Goal: Use online tool/utility: Utilize a website feature to perform a specific function

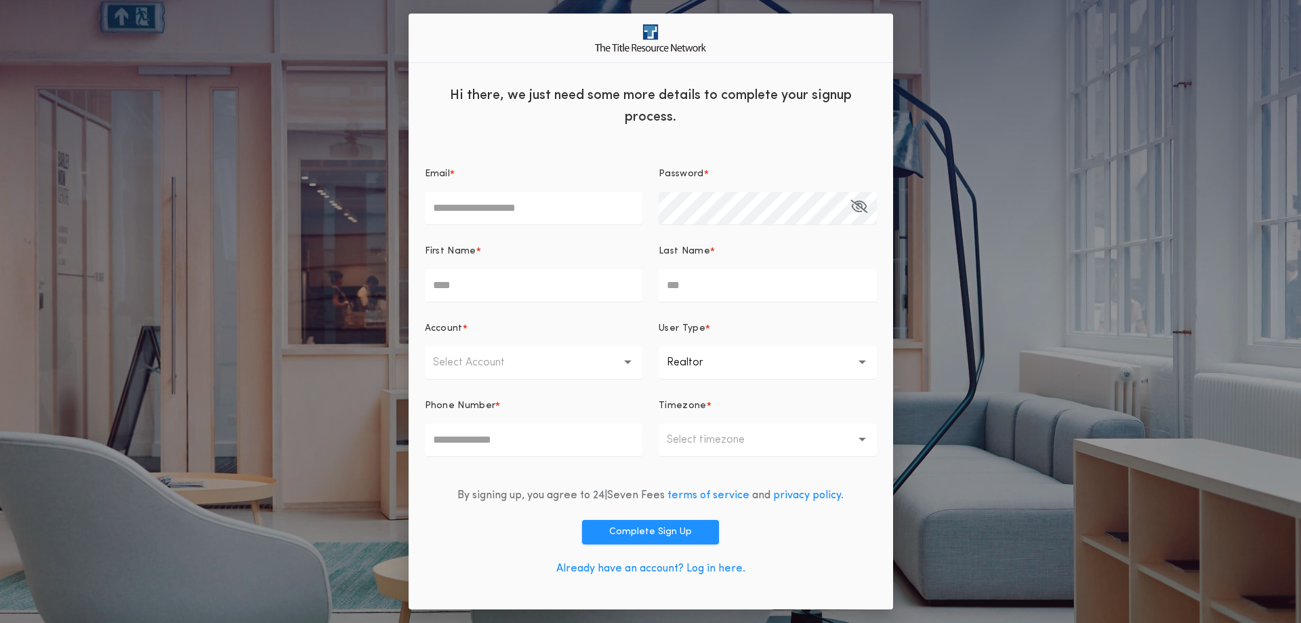
click at [637, 571] on link "Already have an account? Log in here." at bounding box center [650, 568] width 189 height 11
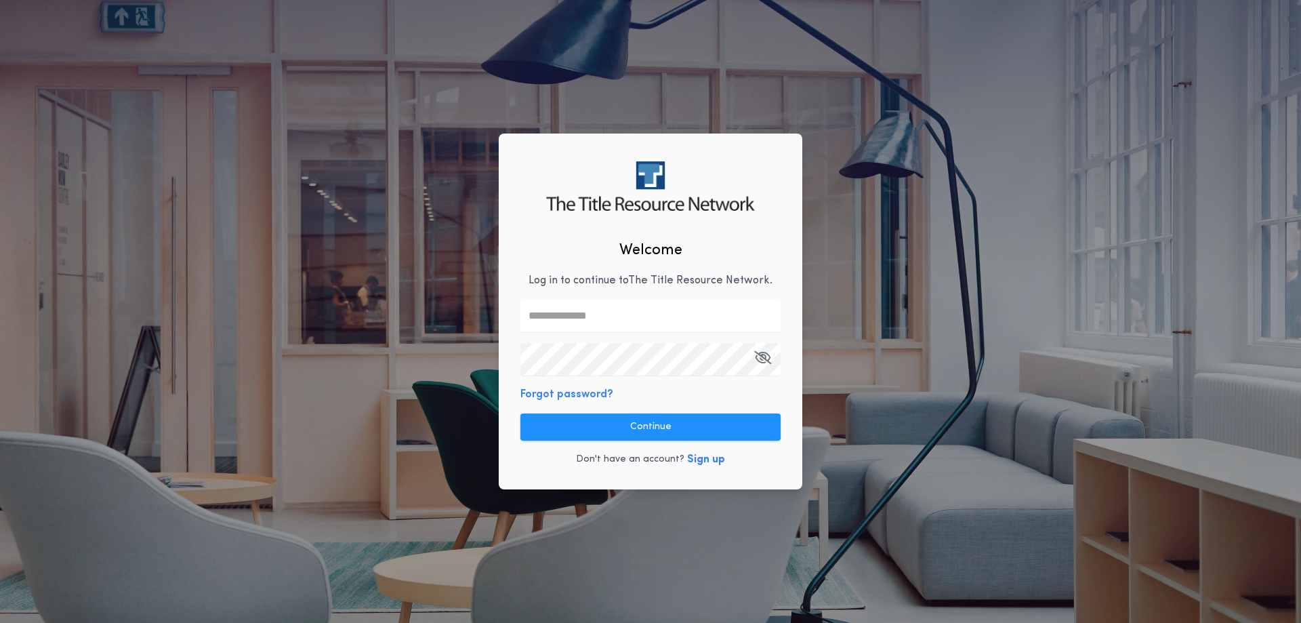
click at [572, 310] on input "text" at bounding box center [650, 315] width 260 height 33
type input "**********"
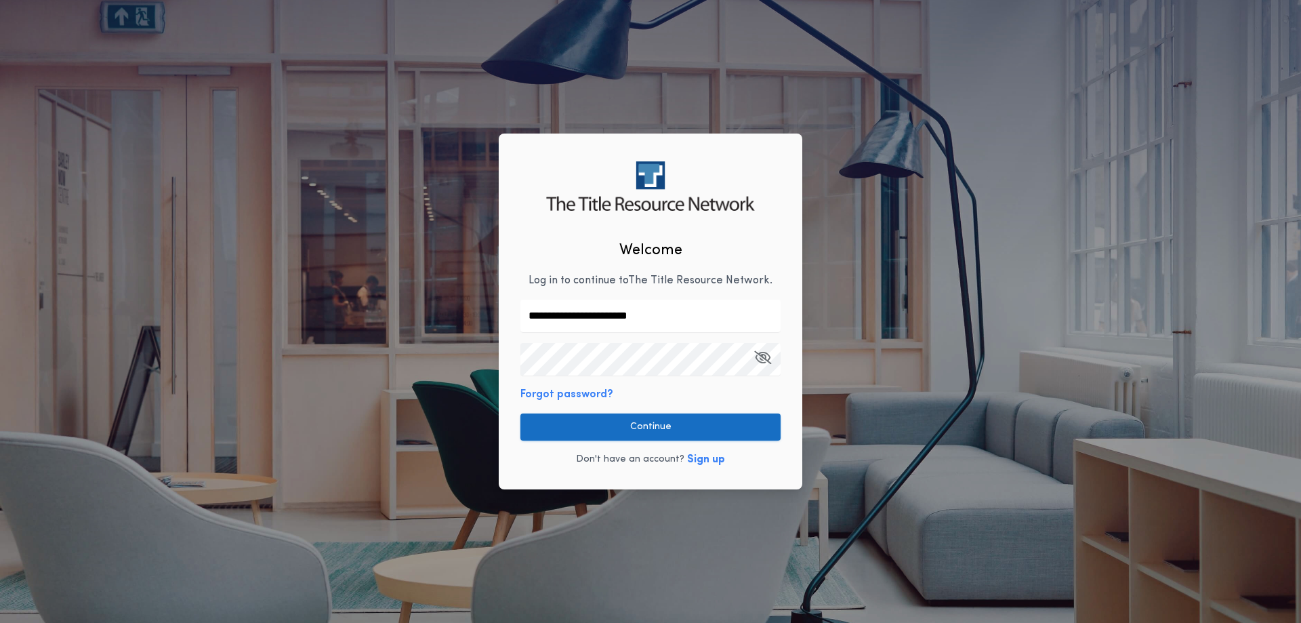
click at [653, 430] on button "Continue" at bounding box center [650, 426] width 260 height 27
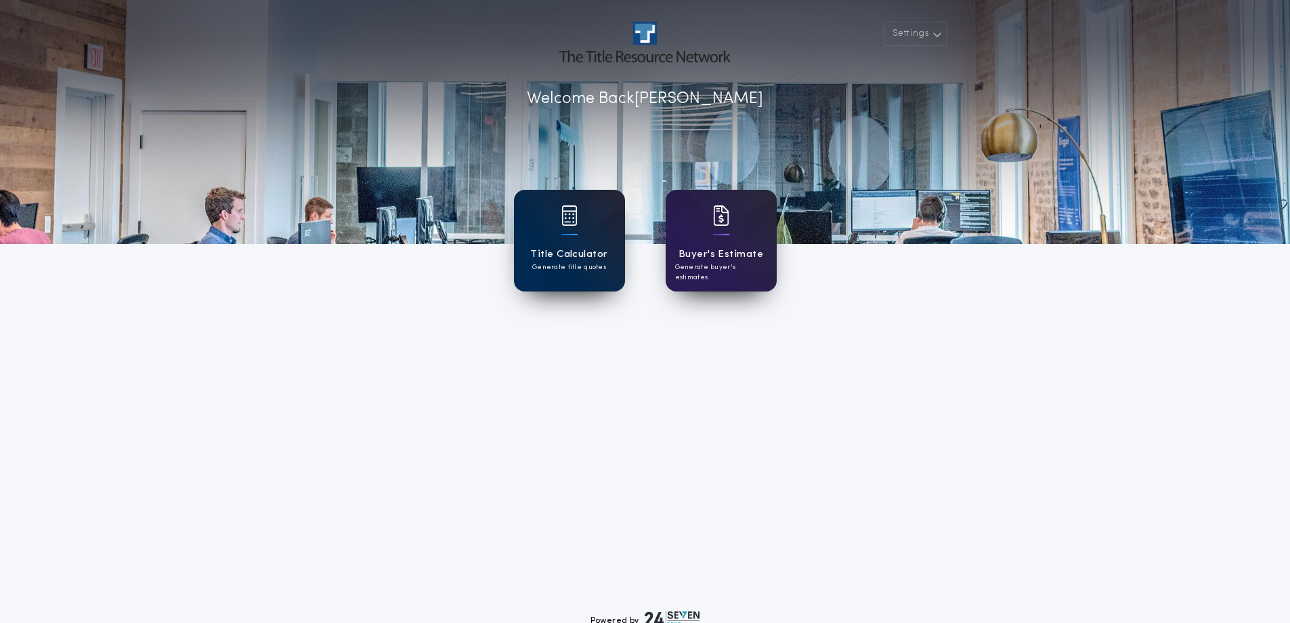
click at [570, 255] on h1 "Title Calculator" at bounding box center [568, 255] width 77 height 16
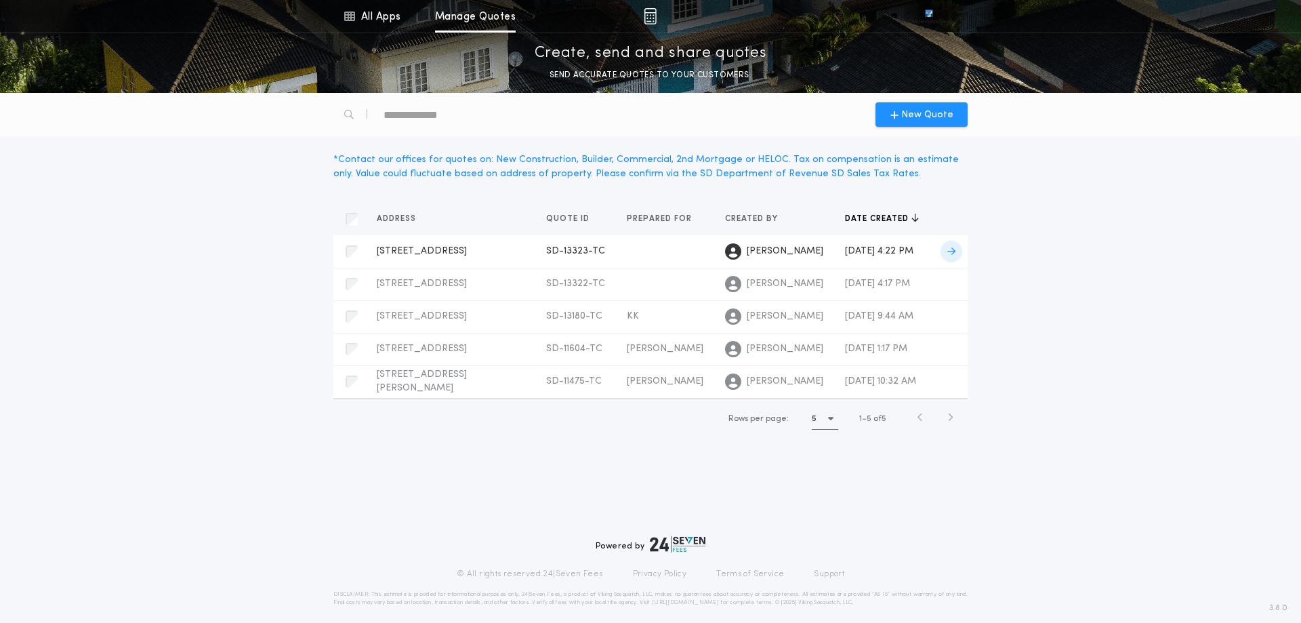
click at [443, 246] on span "[STREET_ADDRESS]" at bounding box center [422, 251] width 90 height 10
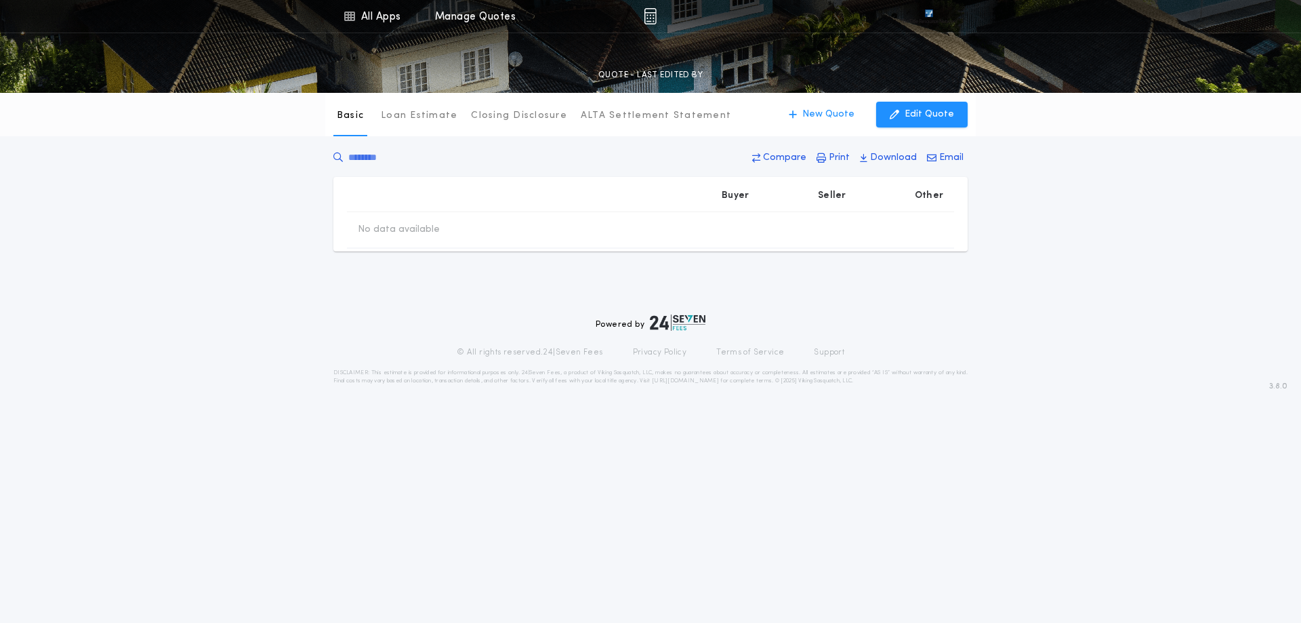
type input "********"
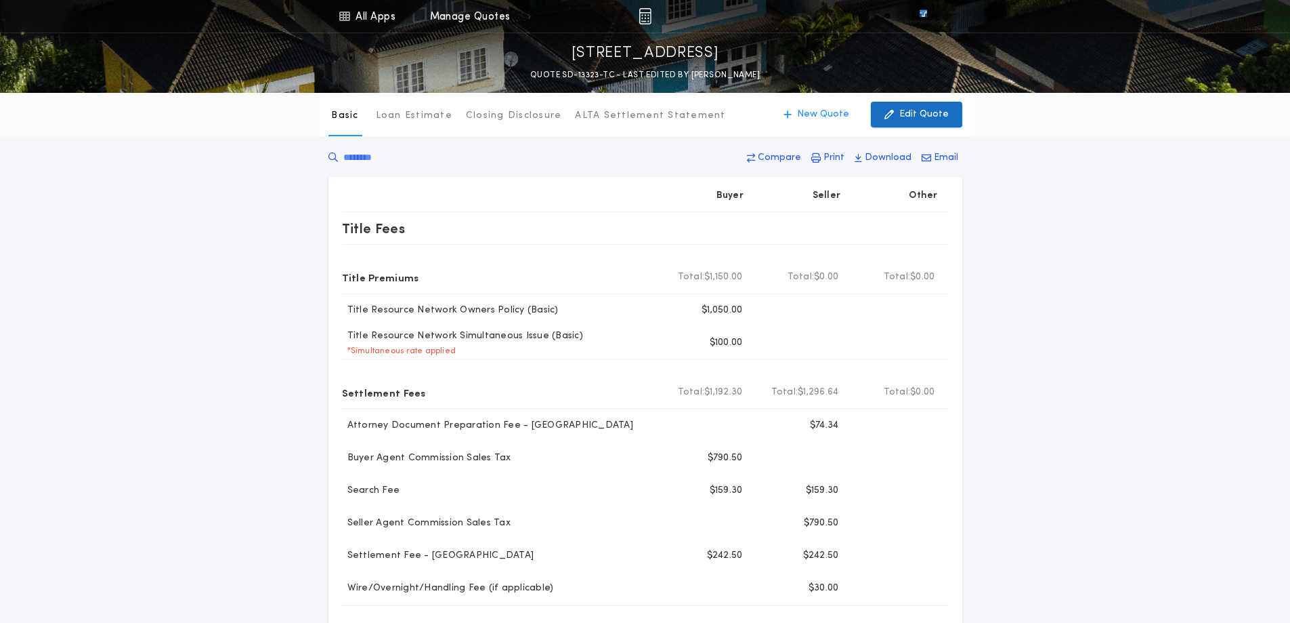
click at [904, 115] on p "Edit Quote" at bounding box center [924, 115] width 49 height 14
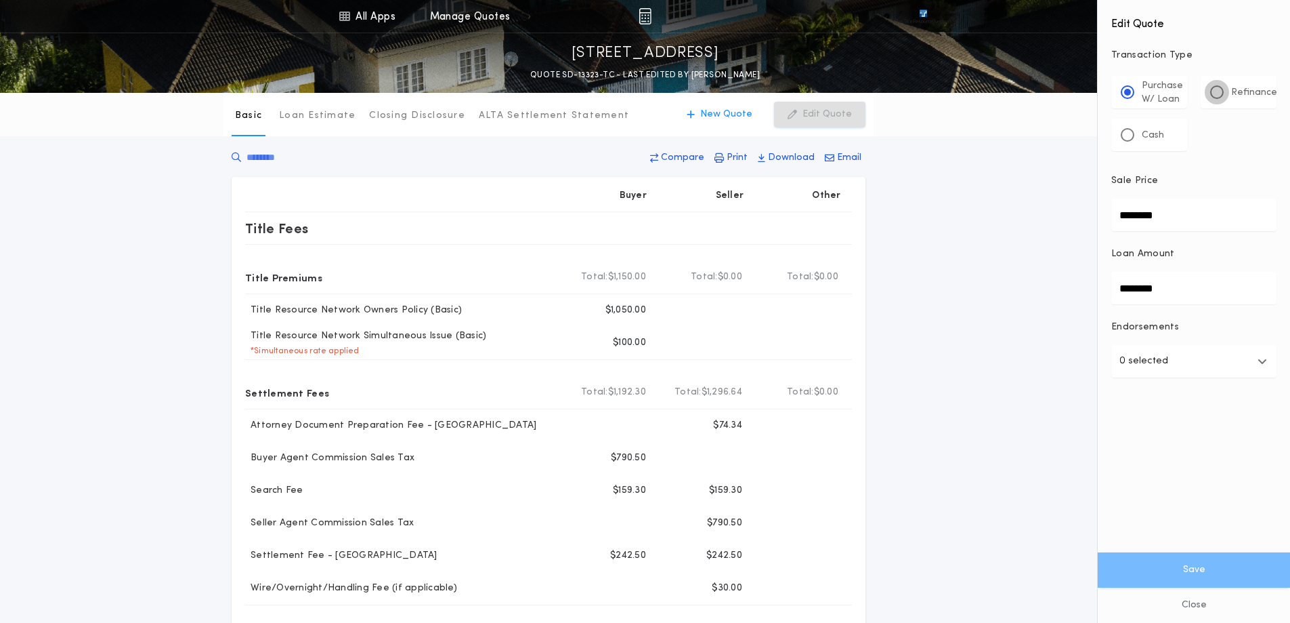
click at [1214, 85] on div at bounding box center [1218, 92] width 14 height 14
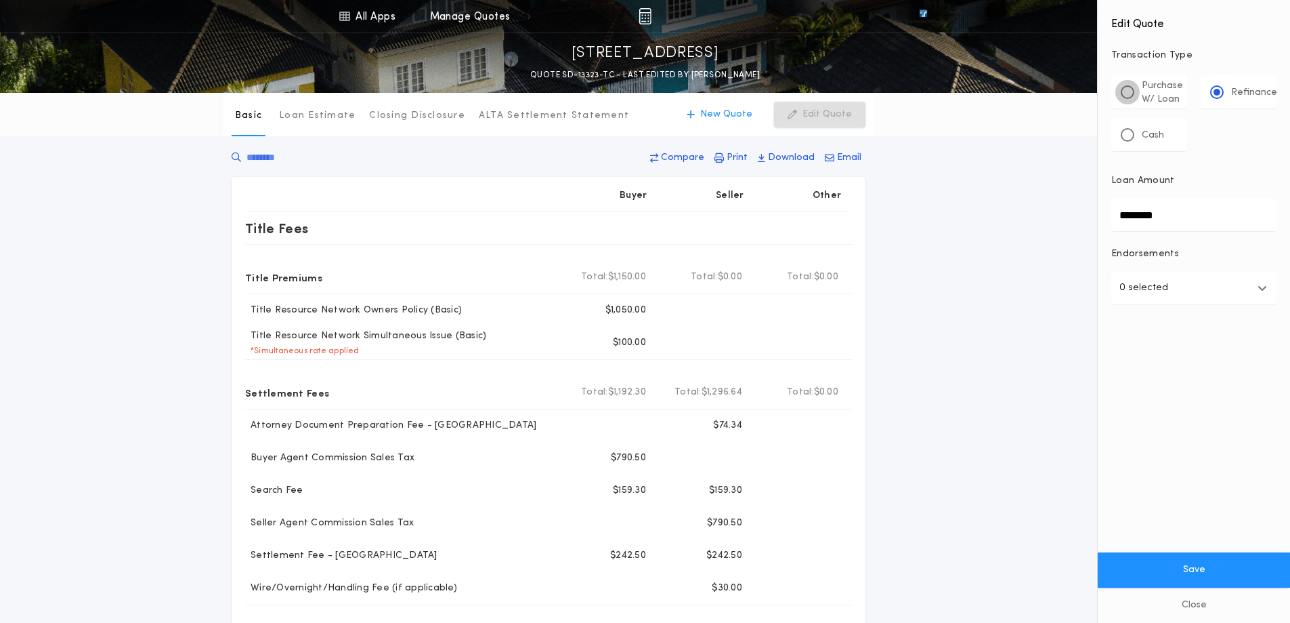
click at [1129, 93] on div at bounding box center [1127, 92] width 7 height 7
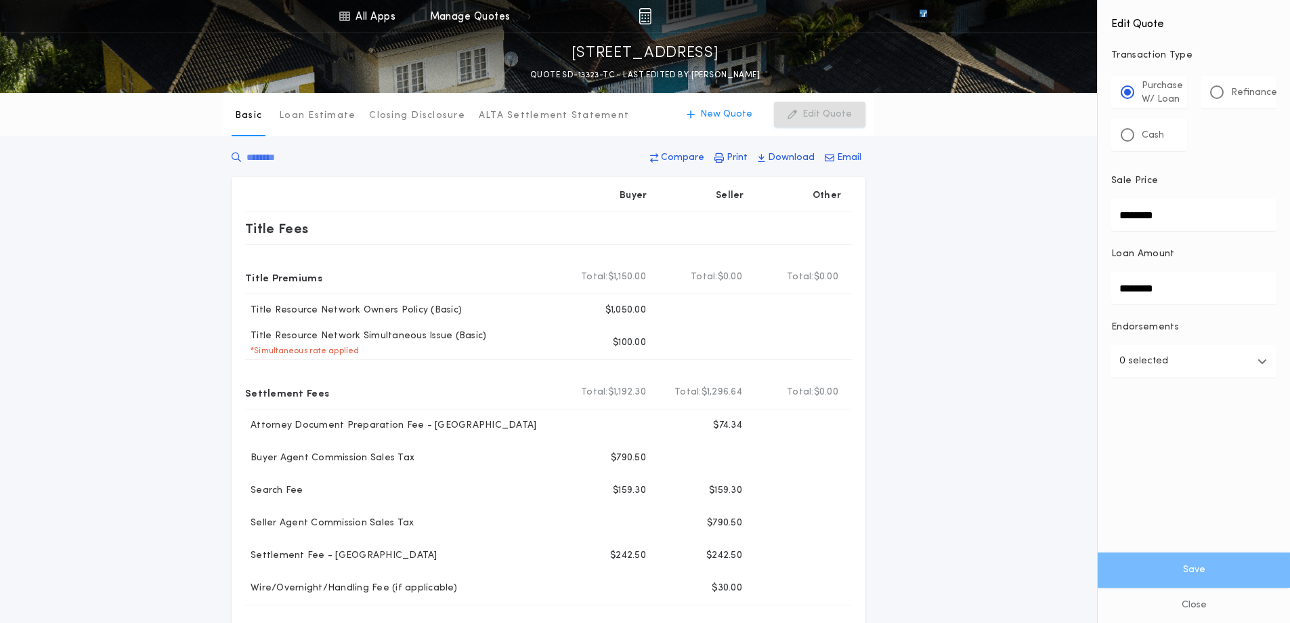
click at [951, 337] on div "Basic Loan Estimate Closing Disclosure ALTA Settlement Statement Basic New Quot…" at bounding box center [645, 522] width 1290 height 859
click at [1194, 610] on button "Close" at bounding box center [1194, 604] width 192 height 35
type input "********"
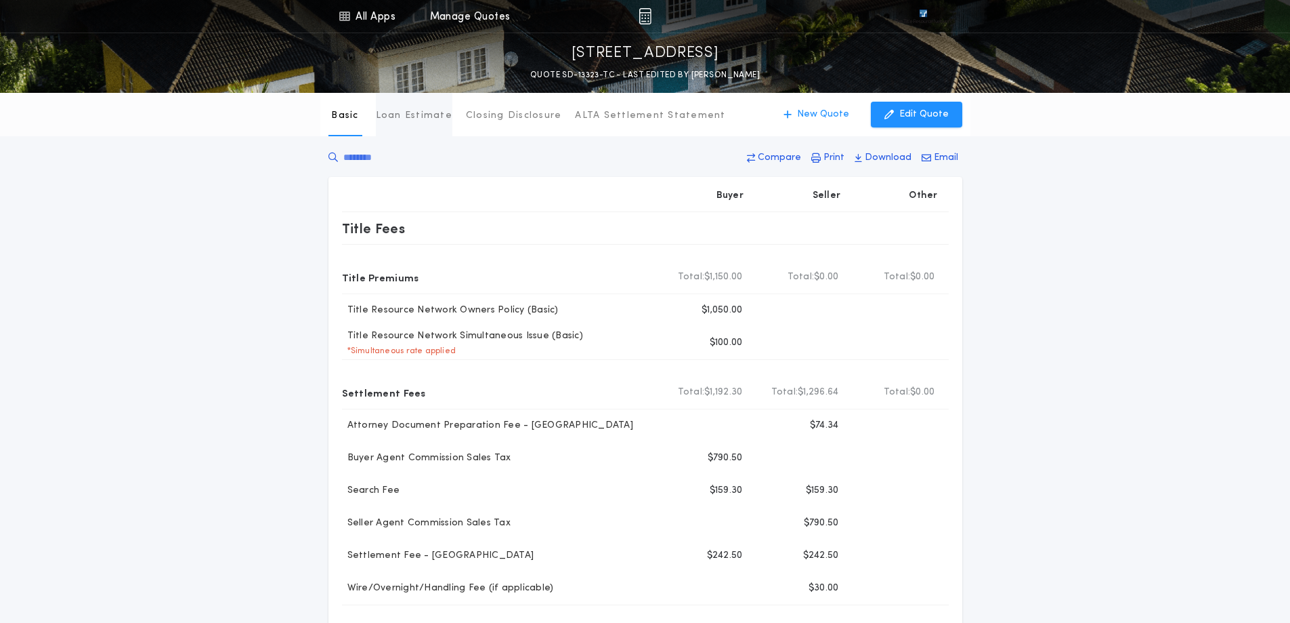
click at [427, 115] on p "Loan Estimate" at bounding box center [414, 116] width 77 height 14
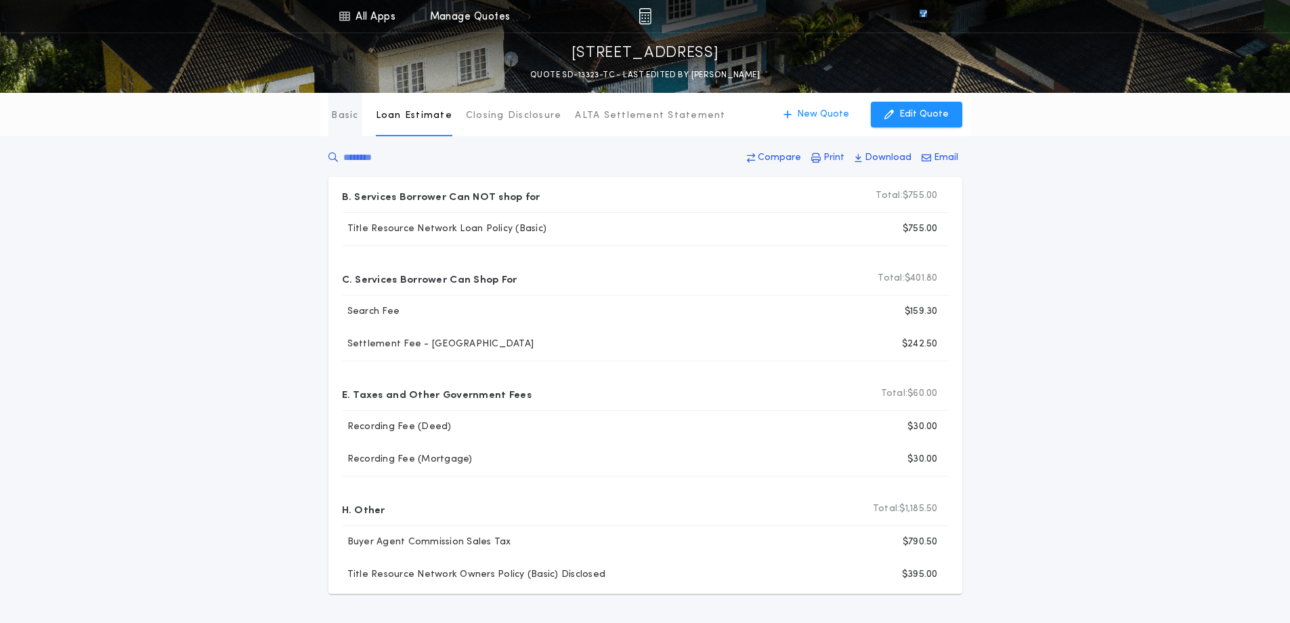
click at [344, 116] on p "Basic" at bounding box center [344, 116] width 27 height 14
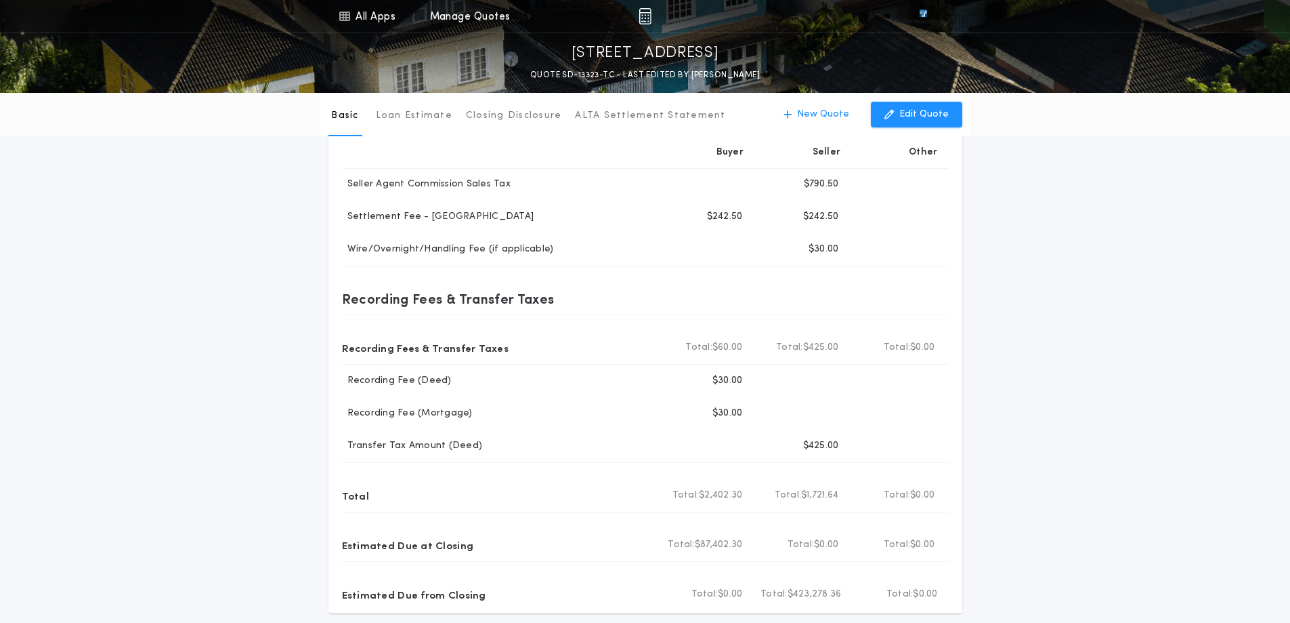
scroll to position [68, 0]
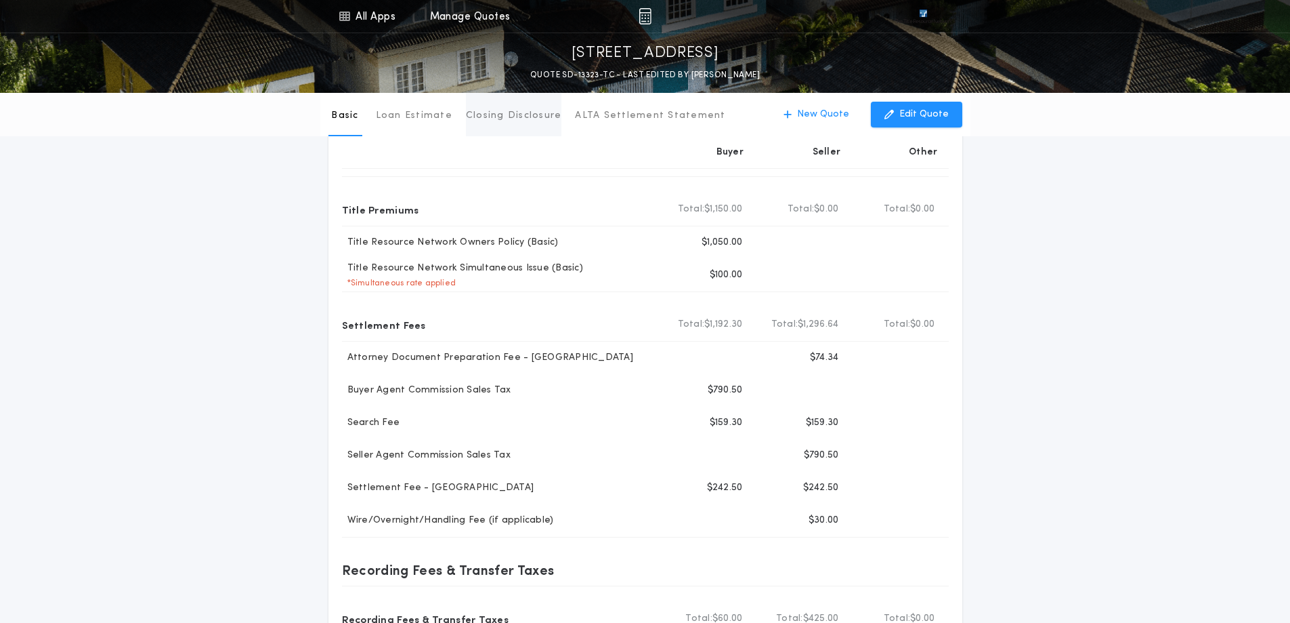
click at [508, 117] on p "Closing Disclosure" at bounding box center [514, 116] width 96 height 14
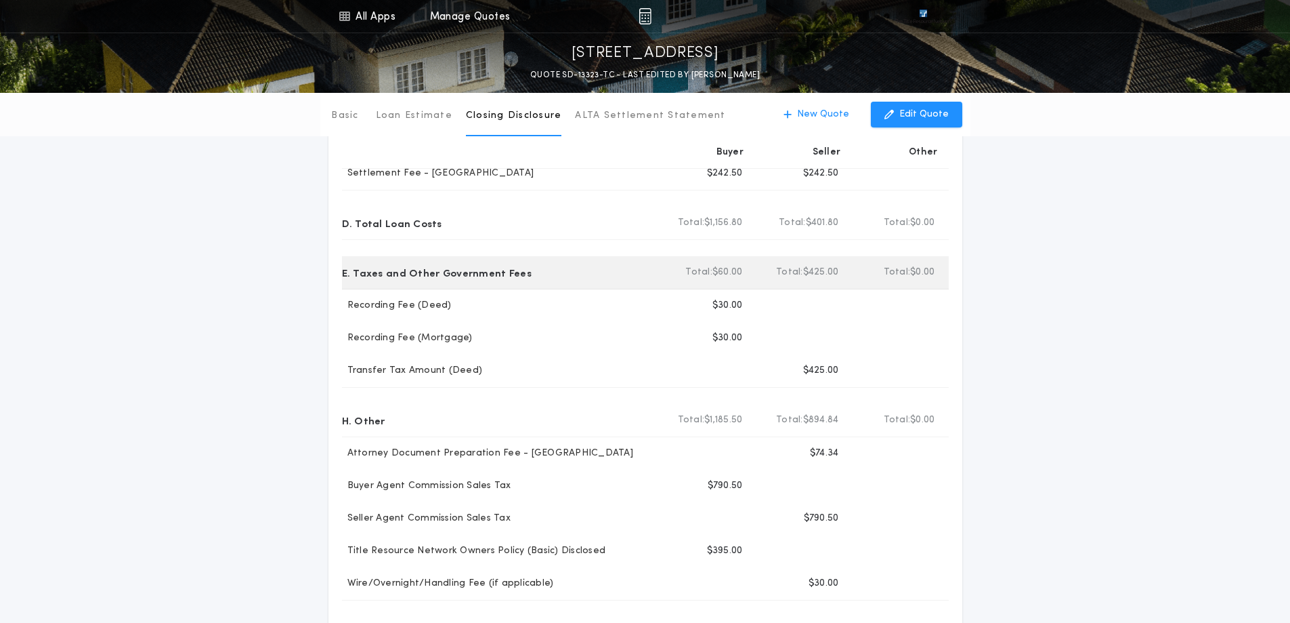
scroll to position [0, 0]
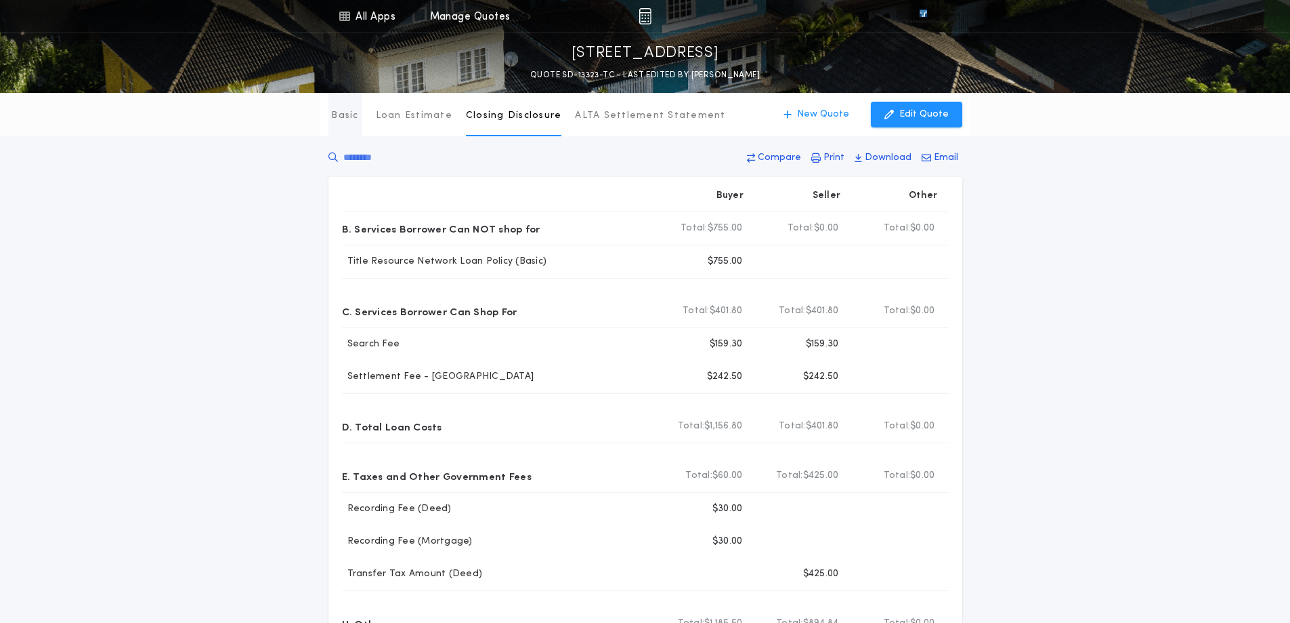
click at [355, 115] on p "Basic" at bounding box center [344, 116] width 27 height 14
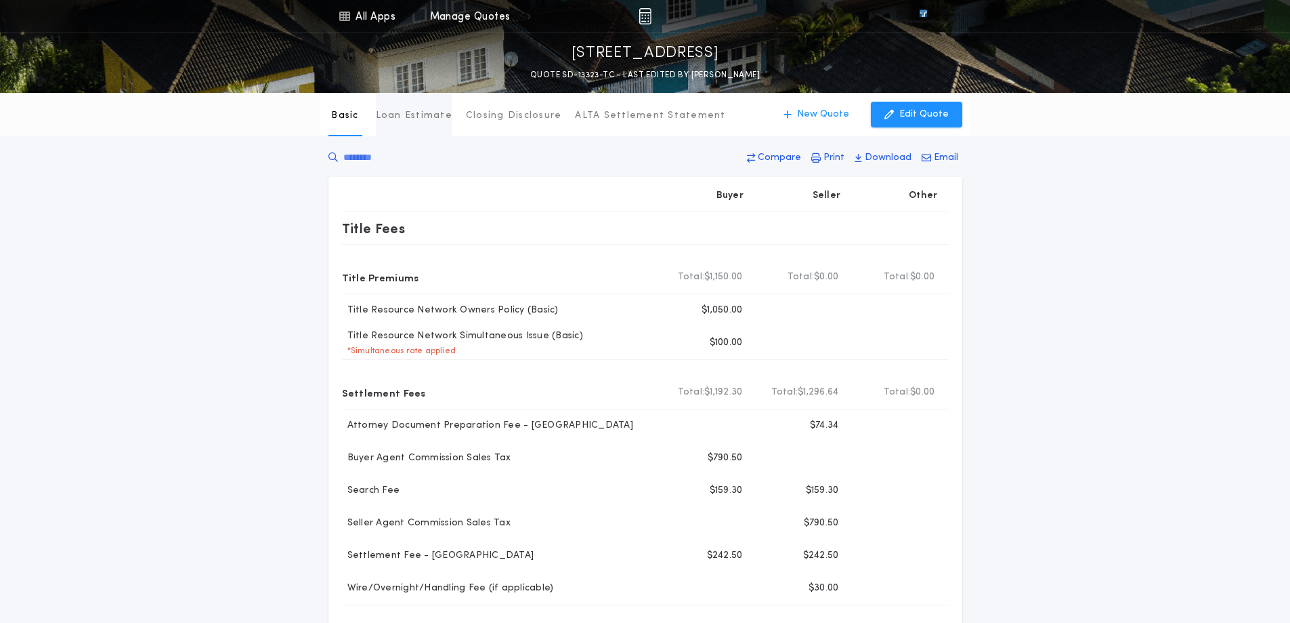
click at [398, 111] on p "Loan Estimate" at bounding box center [414, 116] width 77 height 14
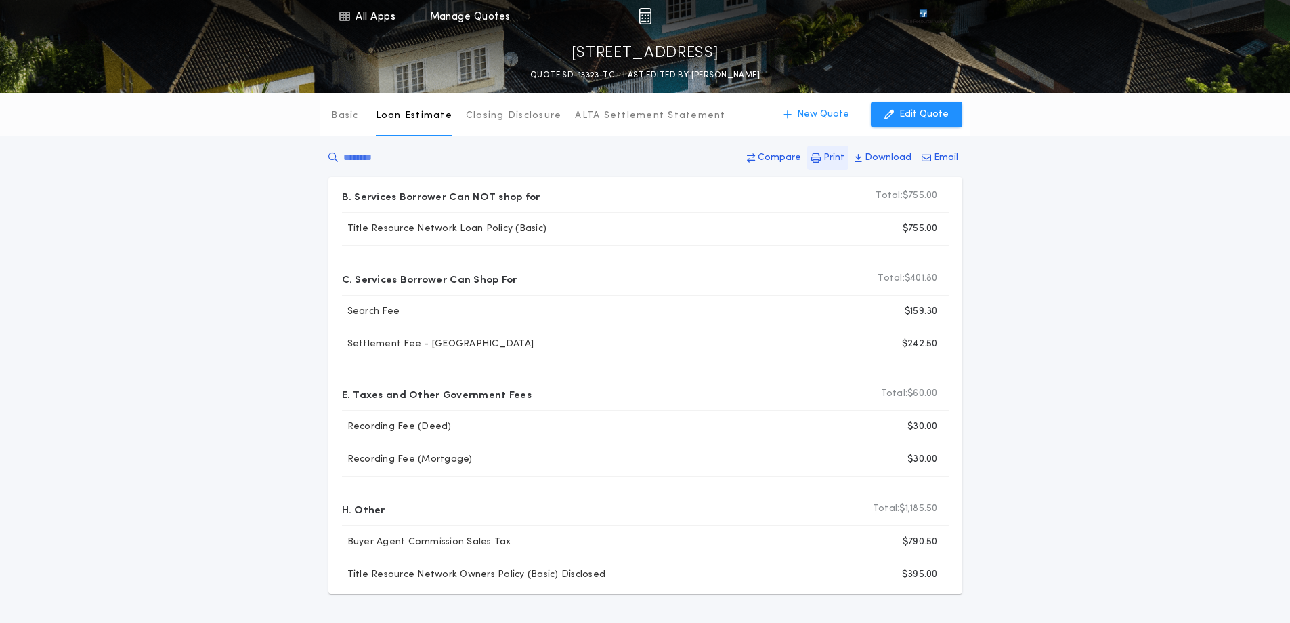
click at [828, 156] on p "Print" at bounding box center [834, 158] width 21 height 14
